Goal: Task Accomplishment & Management: Complete application form

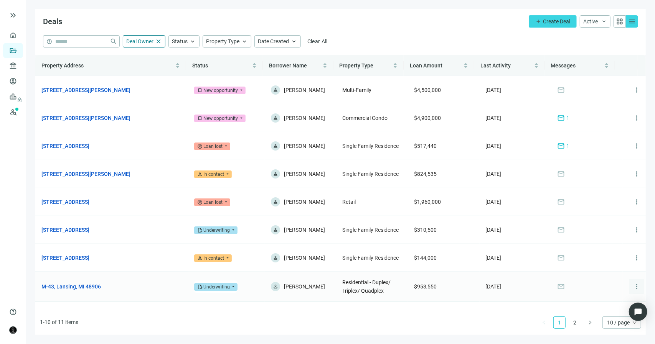
click at [632, 287] on span "more_vert" at bounding box center [636, 287] width 8 height 8
click at [73, 290] on link "M-43, Lansing, MI 48906" at bounding box center [70, 287] width 59 height 8
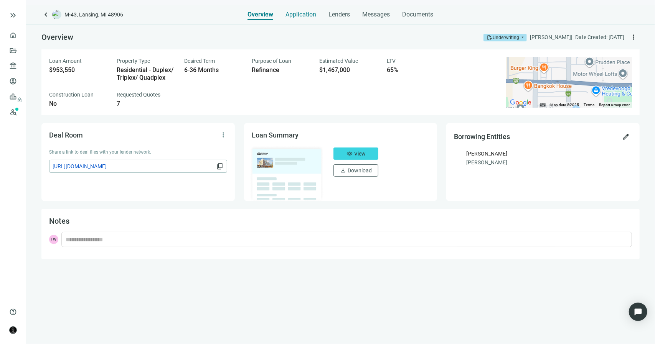
click at [305, 18] on span "Application" at bounding box center [301, 15] width 31 height 8
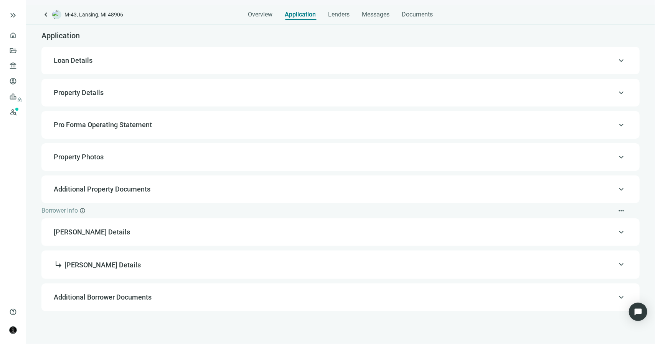
click at [92, 59] on span "Loan Details" at bounding box center [340, 60] width 572 height 9
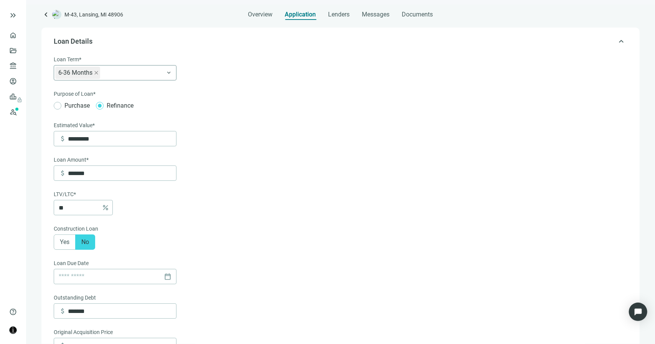
scroll to position [22, 0]
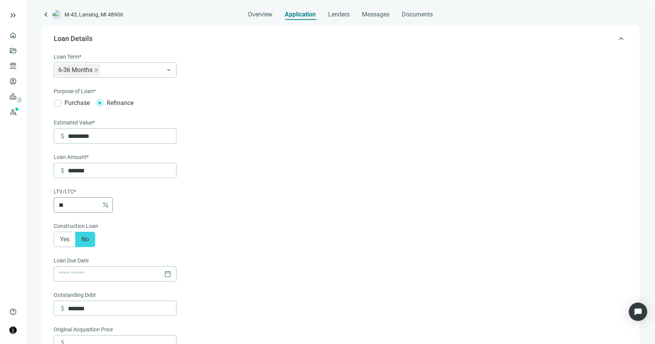
drag, startPoint x: 69, startPoint y: 198, endPoint x: 62, endPoint y: 203, distance: 8.7
click at [62, 203] on div "LTV/LTC* ** percent" at bounding box center [115, 200] width 123 height 25
drag, startPoint x: 62, startPoint y: 203, endPoint x: 67, endPoint y: 203, distance: 5.0
click at [67, 203] on input "**" at bounding box center [79, 205] width 40 height 15
type input "*******"
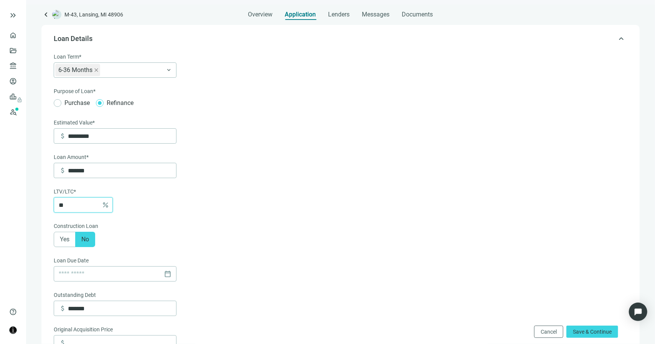
type input "**"
click at [201, 199] on form "Loan Term* 6-36 Months keyboard_arrow_down Purpose of Loan* Purchase Refinance …" at bounding box center [340, 334] width 572 height 562
drag, startPoint x: 91, startPoint y: 311, endPoint x: 62, endPoint y: 311, distance: 28.8
click at [62, 311] on div "attach_money *******" at bounding box center [117, 308] width 117 height 15
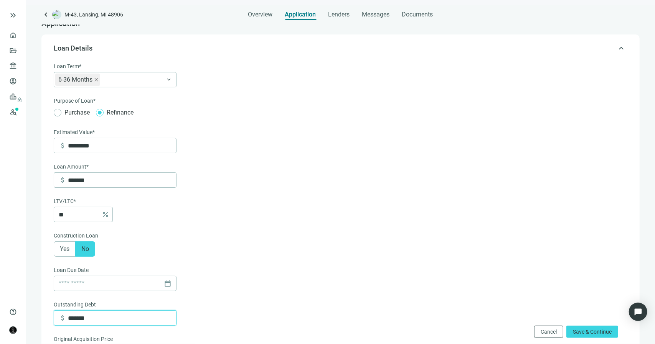
scroll to position [0, 0]
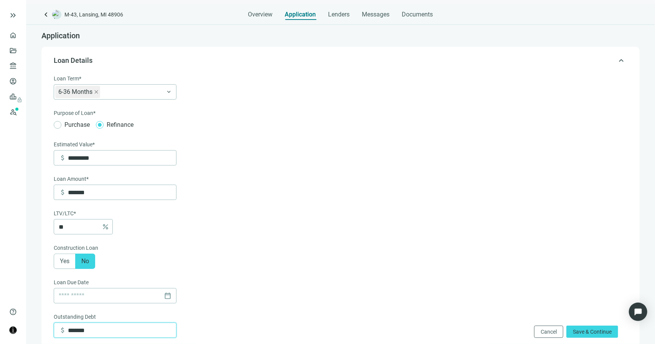
type input "*******"
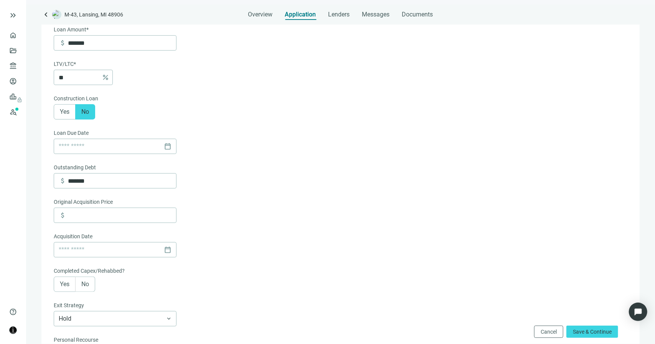
scroll to position [153, 0]
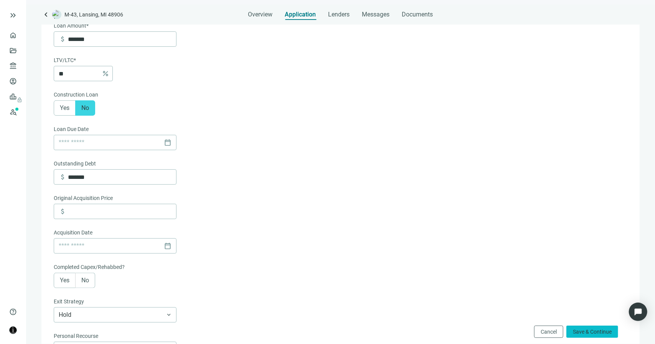
click at [596, 333] on span "Save & Continue" at bounding box center [592, 332] width 39 height 6
type input "**********"
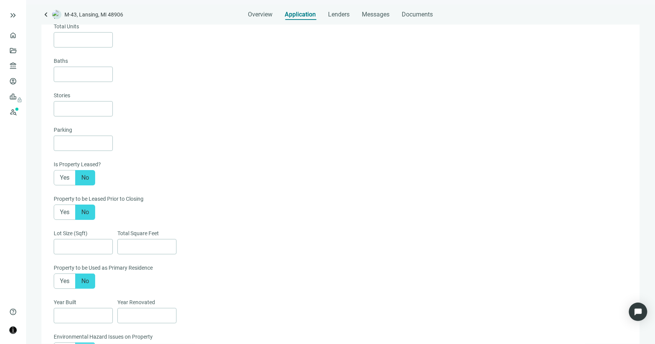
type textarea "**********"
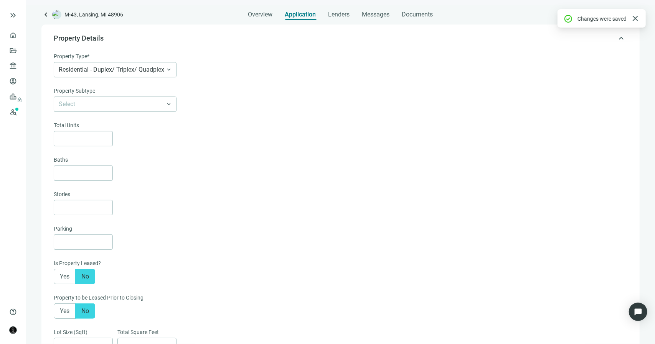
scroll to position [54, 0]
click at [47, 14] on span "keyboard_arrow_left" at bounding box center [45, 14] width 9 height 9
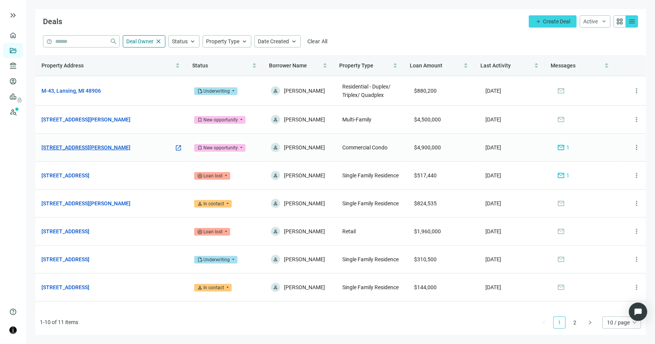
click at [103, 147] on link "[STREET_ADDRESS][PERSON_NAME]" at bounding box center [85, 147] width 89 height 8
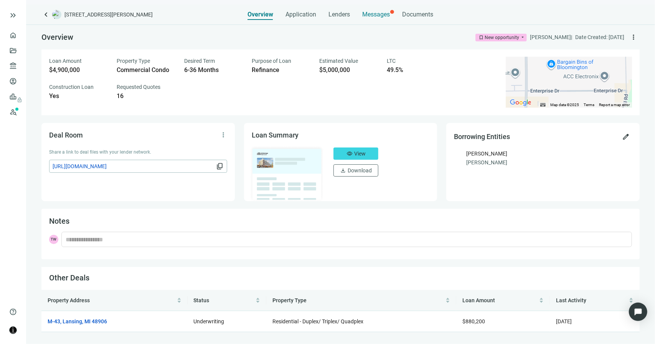
click at [381, 15] on span "Messages" at bounding box center [376, 14] width 28 height 7
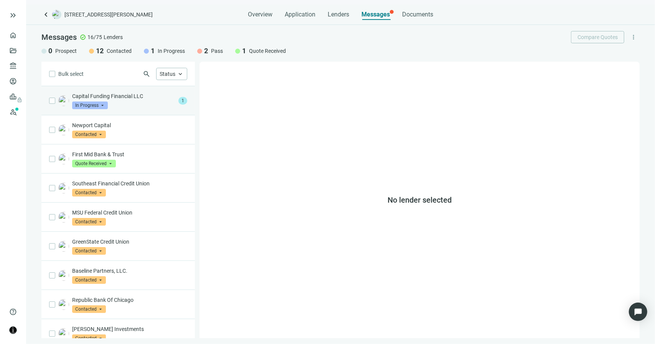
click at [137, 106] on div "Capital Funding Financial LLC In Progress arrow_drop_down" at bounding box center [123, 100] width 103 height 17
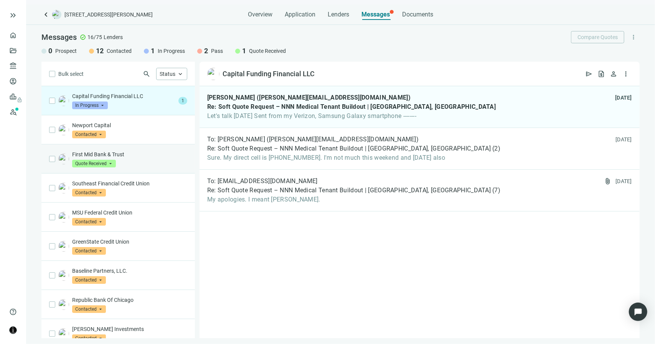
click at [129, 160] on div "First Mid Bank & Trust Quote Received arrow_drop_down" at bounding box center [129, 159] width 115 height 17
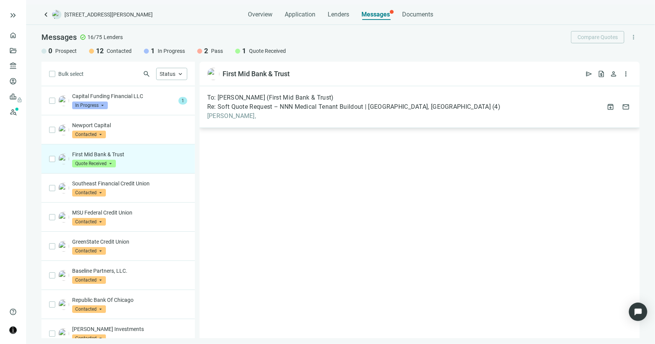
click at [257, 112] on span "[PERSON_NAME]," at bounding box center [353, 116] width 293 height 8
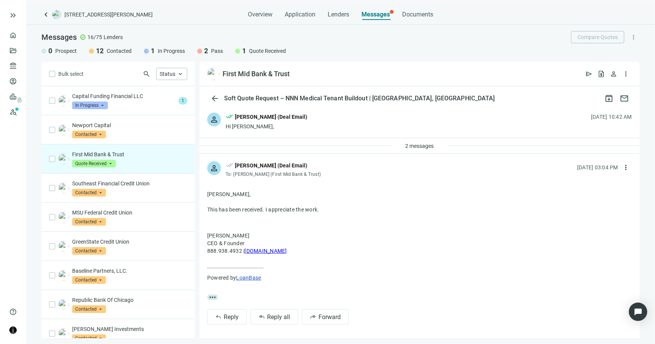
scroll to position [2, 0]
click at [407, 145] on span "2 messages" at bounding box center [419, 145] width 28 height 6
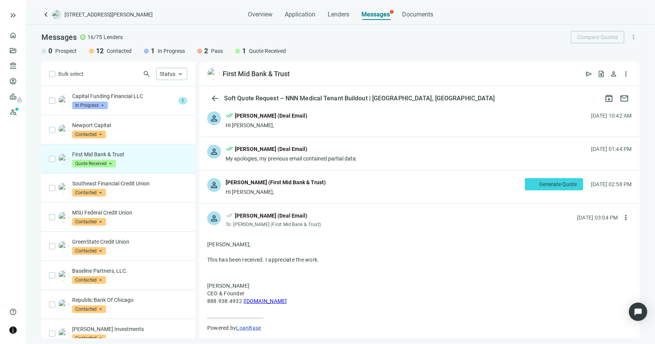
click at [326, 194] on div "person [PERSON_NAME] (First Mid Bank & Trust) Hi [PERSON_NAME], Generate Quote …" at bounding box center [419, 187] width 440 height 33
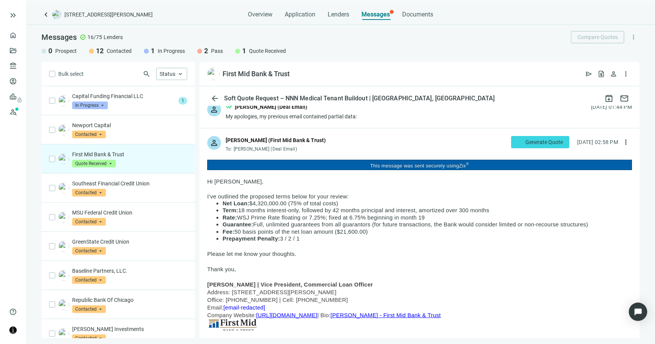
scroll to position [41, 0]
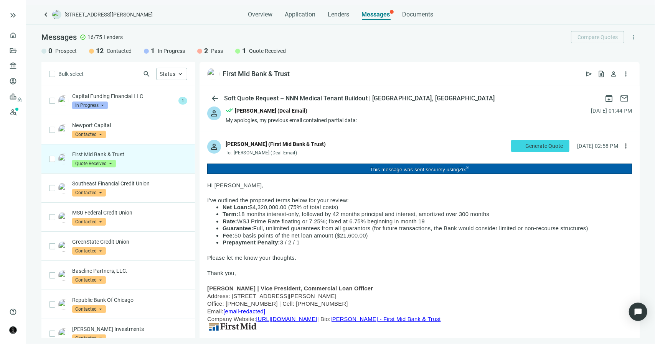
drag, startPoint x: 300, startPoint y: 243, endPoint x: 222, endPoint y: 207, distance: 85.1
click at [222, 207] on ul "Net Loan: $4,320,000.00 (75% of total costs) Term: 18 months interest-only, fol…" at bounding box center [419, 225] width 425 height 42
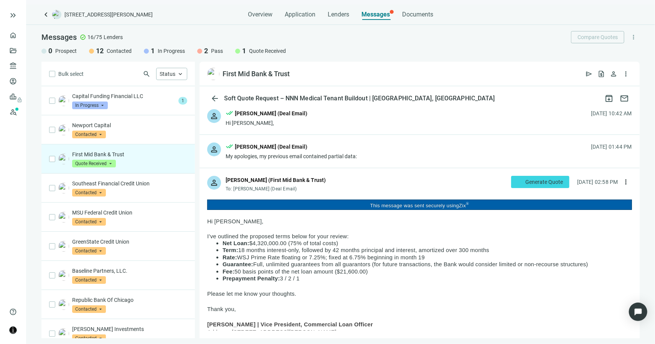
scroll to position [0, 0]
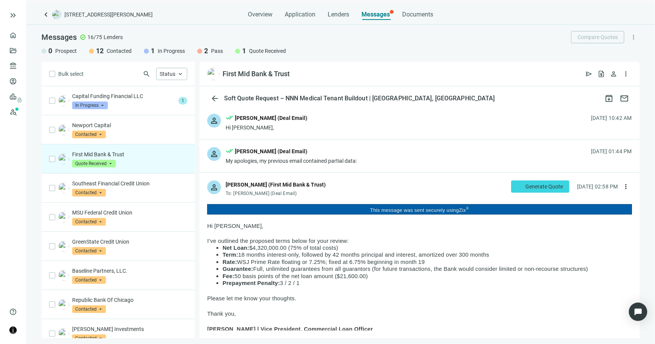
click at [308, 125] on div "person done_all [PERSON_NAME] (Deal Email) Hi [PERSON_NAME], [DATE] 10:42 AM" at bounding box center [419, 122] width 440 height 33
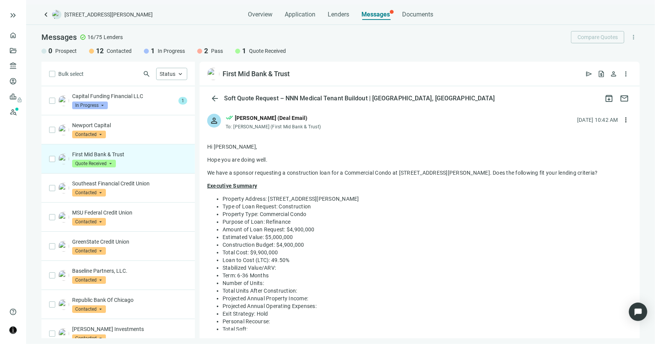
drag, startPoint x: 361, startPoint y: 197, endPoint x: 268, endPoint y: 199, distance: 92.5
click at [268, 199] on li "Property Address: [STREET_ADDRESS][PERSON_NAME]" at bounding box center [426, 199] width 409 height 8
click at [328, 195] on li "Property Address: [STREET_ADDRESS][PERSON_NAME]" at bounding box center [426, 199] width 409 height 8
drag, startPoint x: 361, startPoint y: 199, endPoint x: 222, endPoint y: 201, distance: 138.9
click at [222, 201] on ul "Property Address: [STREET_ADDRESS][PERSON_NAME] Type of Loan Request: Construct…" at bounding box center [419, 275] width 425 height 161
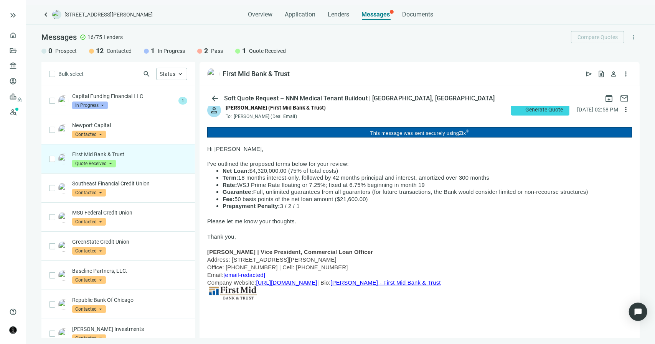
scroll to position [422, 0]
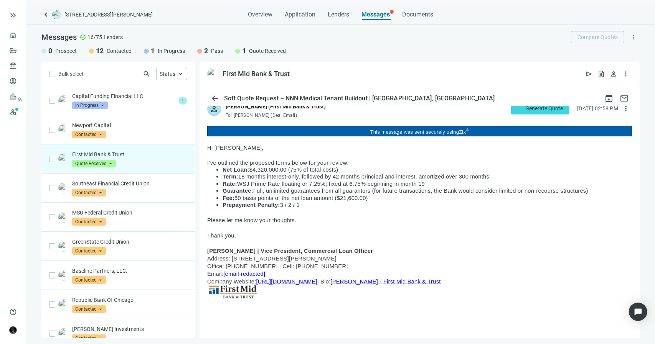
drag, startPoint x: 250, startPoint y: 163, endPoint x: 290, endPoint y: 161, distance: 40.0
click at [290, 161] on span "I’ve outlined the proposed terms below for your review:" at bounding box center [278, 163] width 142 height 6
drag, startPoint x: 224, startPoint y: 168, endPoint x: 319, endPoint y: 203, distance: 101.3
click at [319, 203] on ul "Net Loan: $4,320,000.00 (75% of total costs) Term: 18 months interest-only, fol…" at bounding box center [419, 187] width 425 height 42
